Goal: Transaction & Acquisition: Purchase product/service

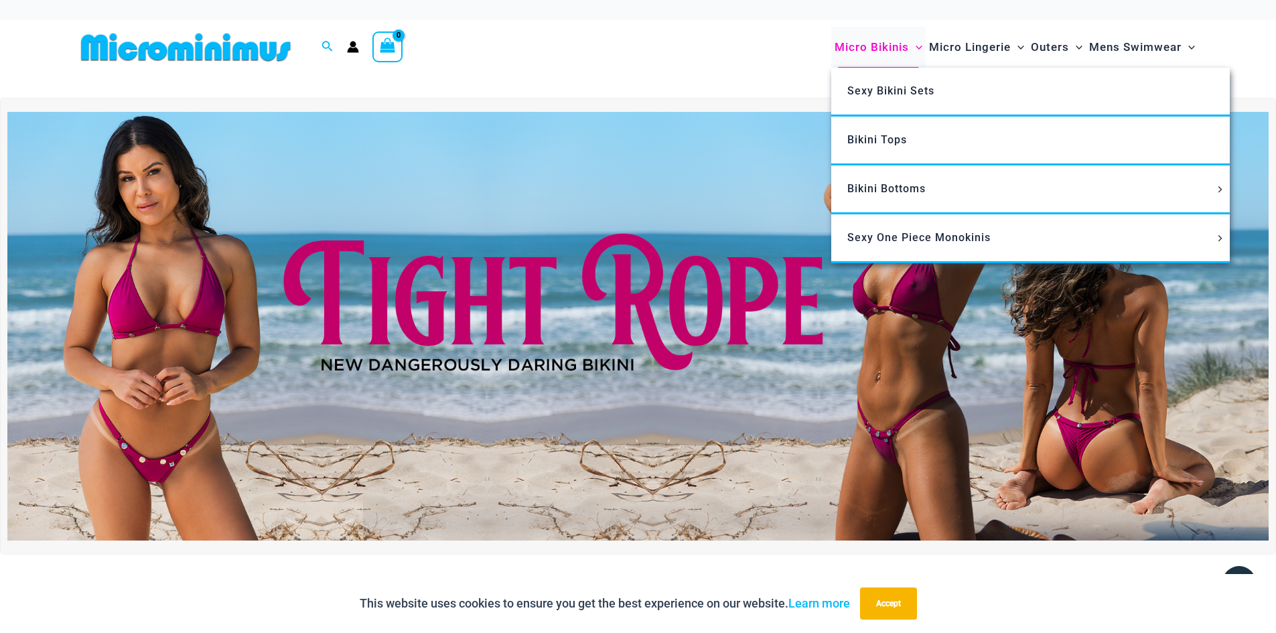
click at [892, 45] on span "Micro Bikinis" at bounding box center [872, 47] width 74 height 34
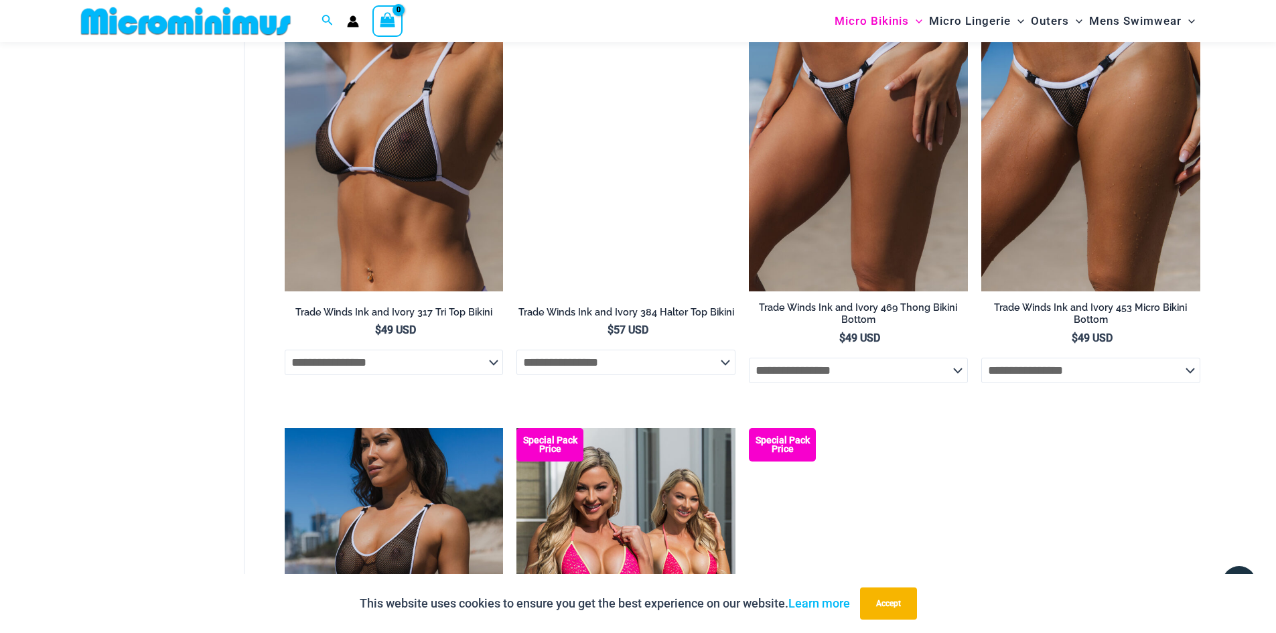
scroll to position [1662, 0]
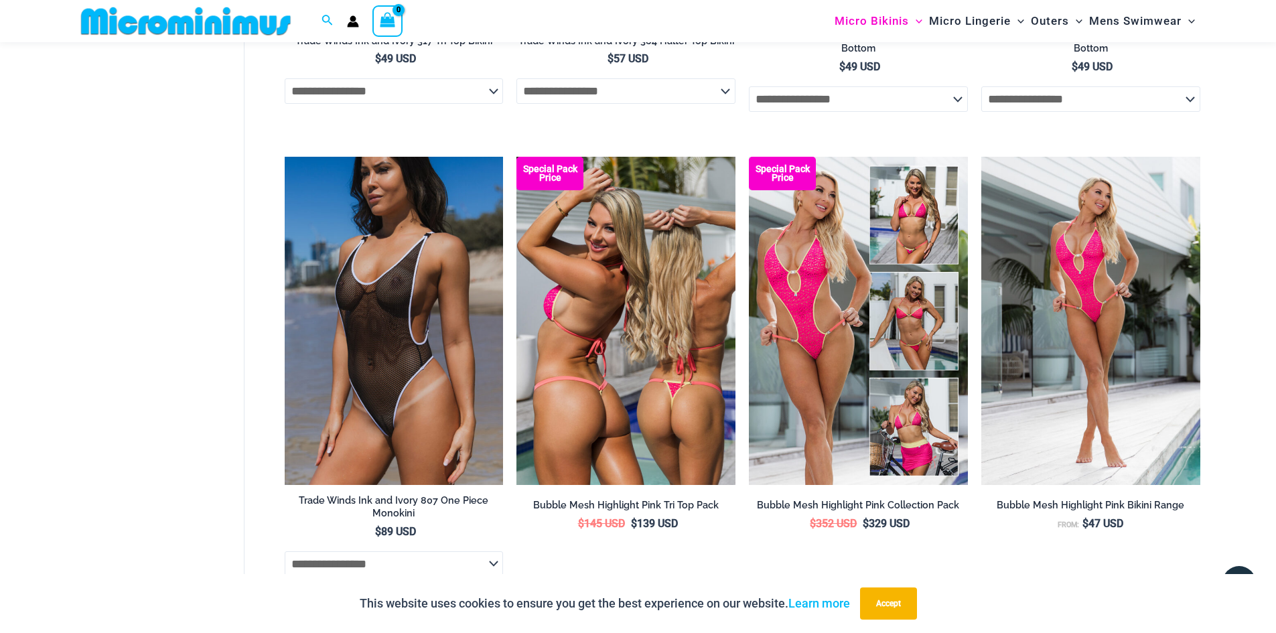
click at [624, 344] on img at bounding box center [625, 321] width 219 height 328
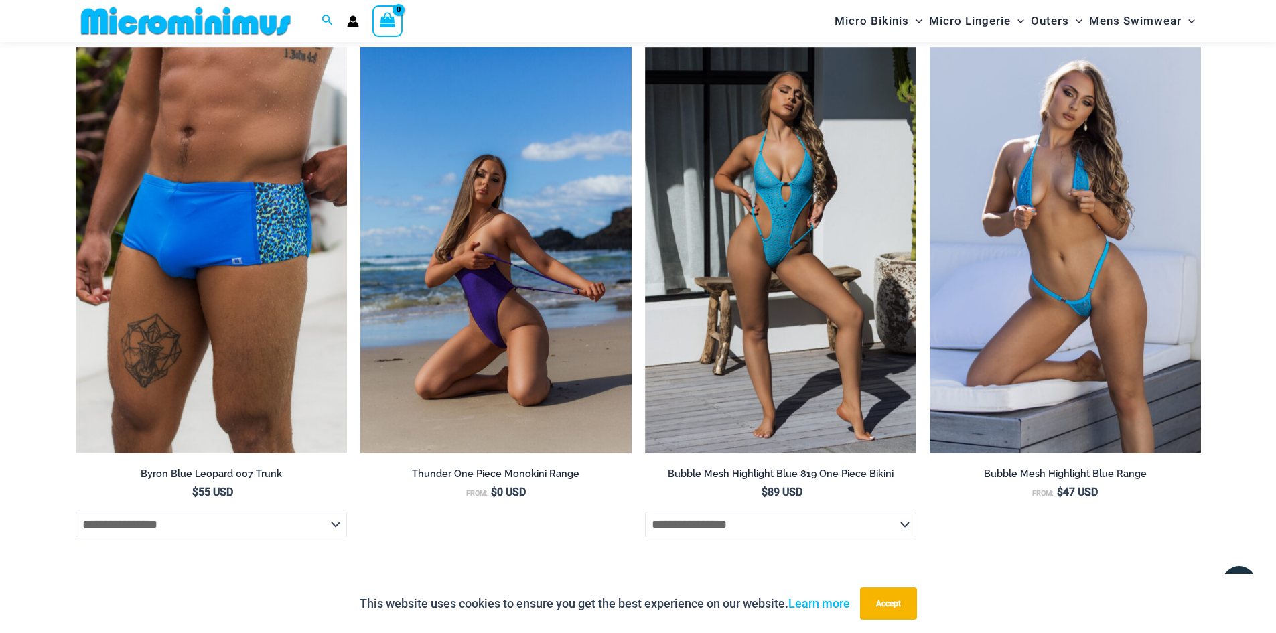
scroll to position [2667, 0]
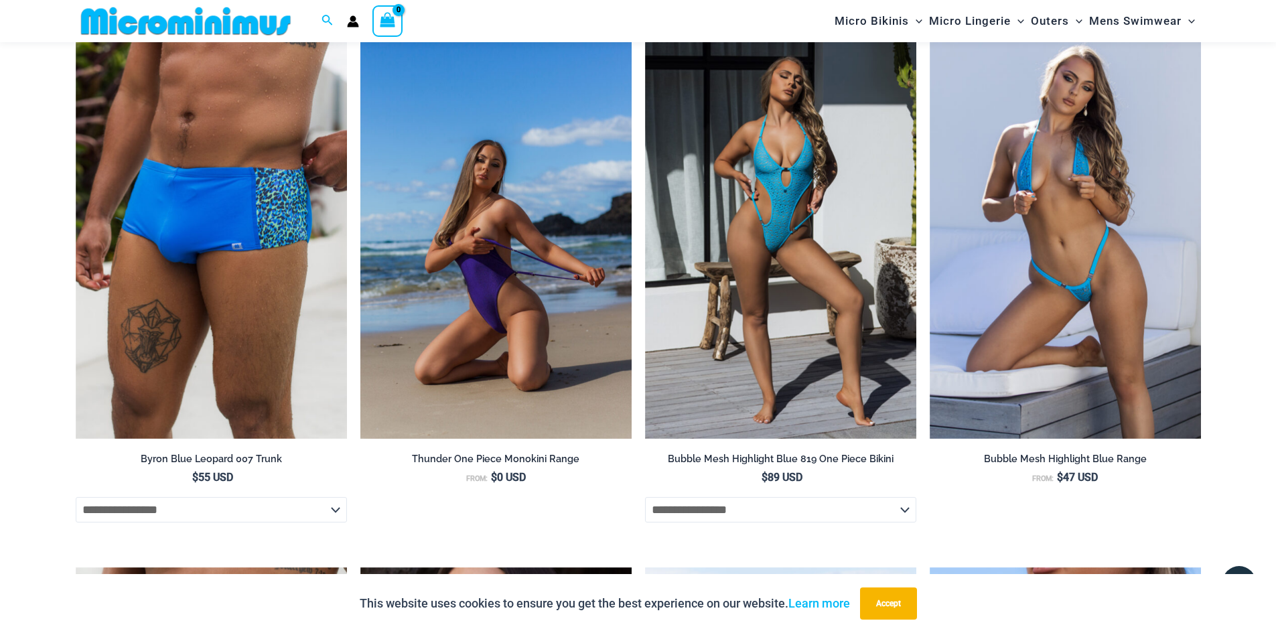
click at [525, 200] on img at bounding box center [495, 235] width 271 height 407
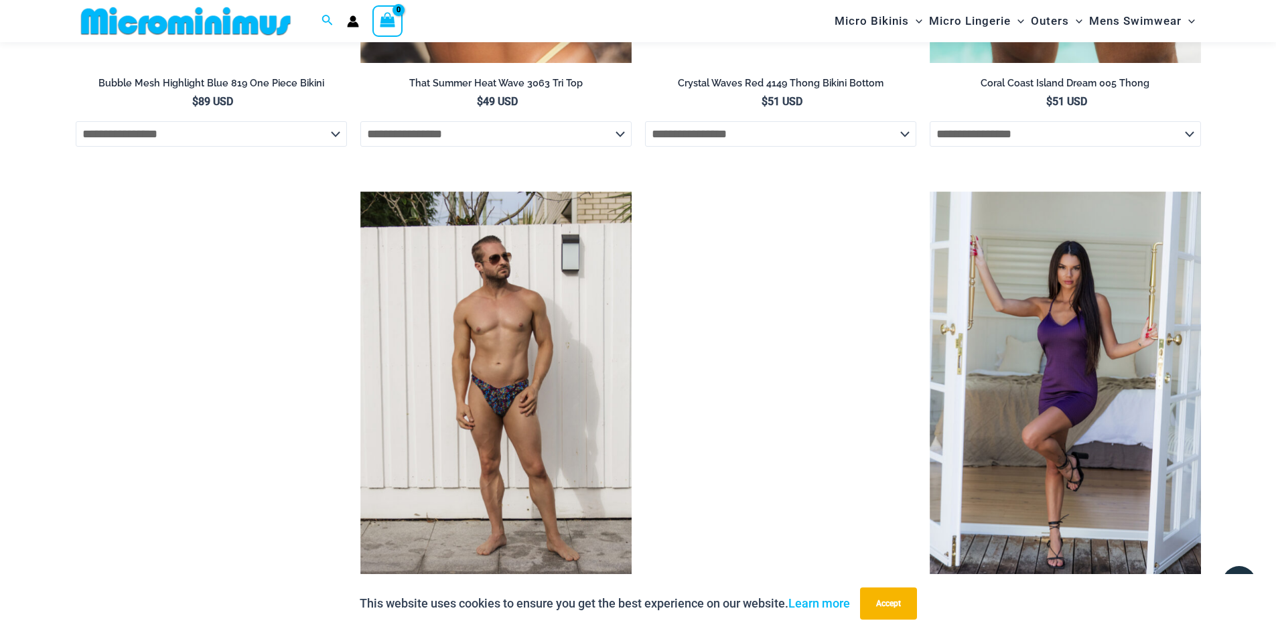
scroll to position [1596, 0]
